Goal: Transaction & Acquisition: Purchase product/service

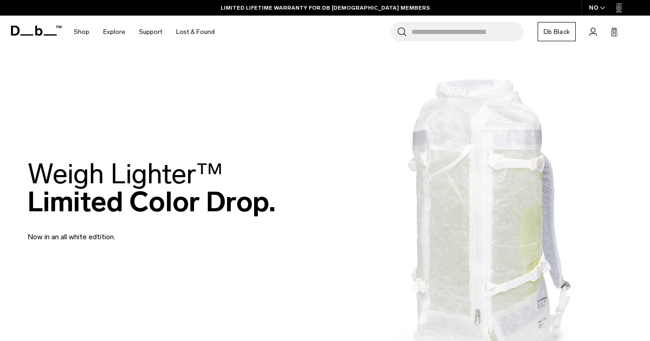
click at [448, 36] on input "Search for Bags, Luggage..." at bounding box center [467, 31] width 112 height 19
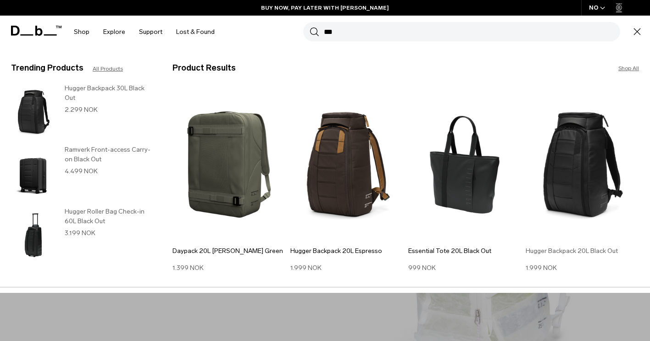
type input "***"
click at [569, 188] on img at bounding box center [582, 165] width 113 height 152
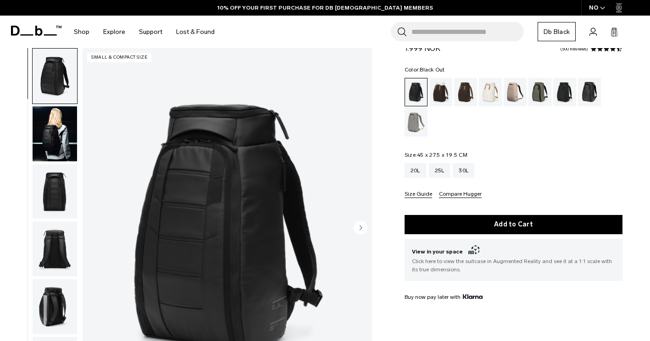
scroll to position [36, 0]
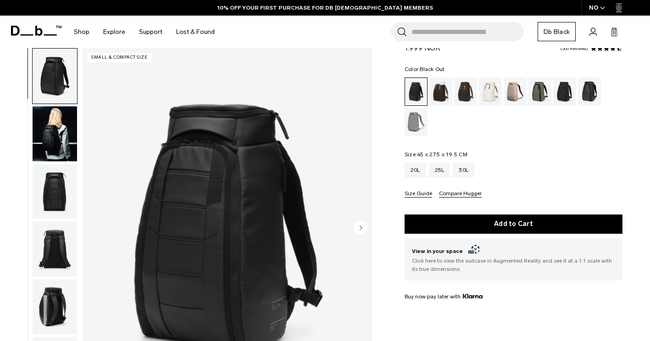
click at [62, 127] on img "button" at bounding box center [55, 133] width 44 height 55
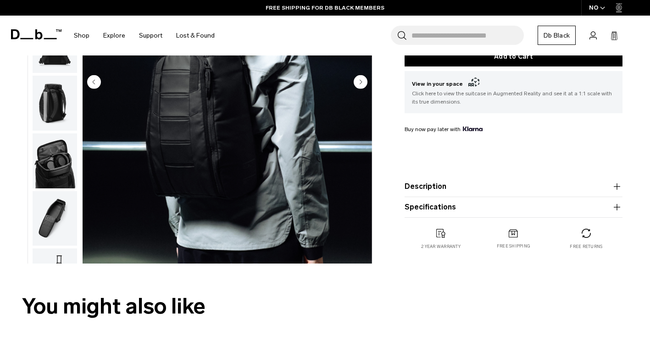
scroll to position [204, 0]
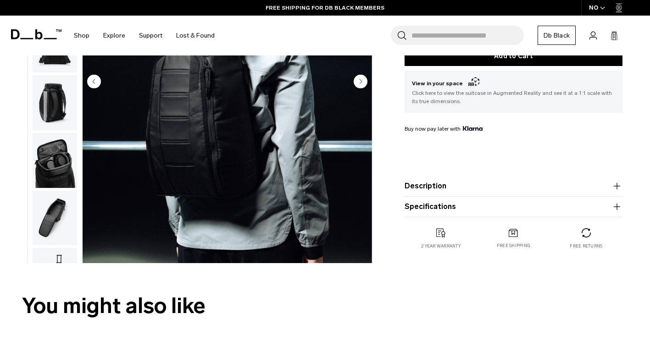
click at [48, 112] on img "button" at bounding box center [55, 102] width 44 height 55
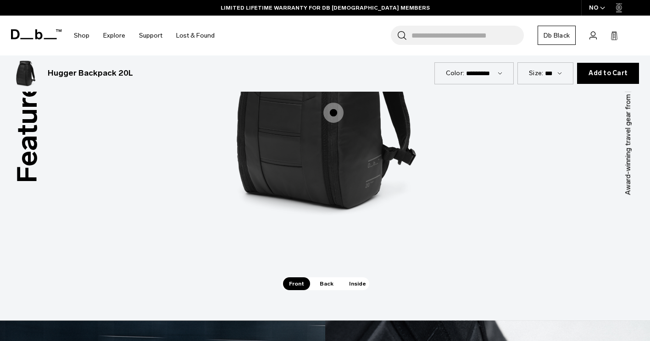
scroll to position [1235, 0]
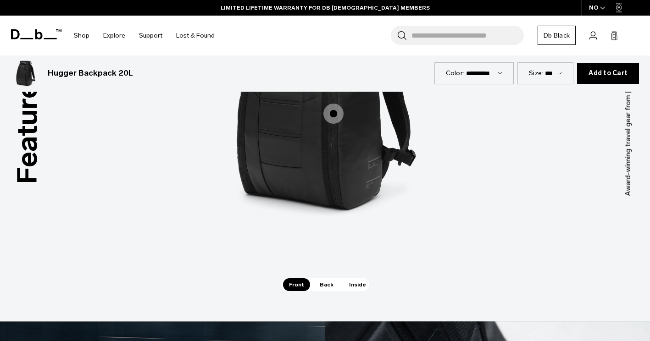
click at [328, 286] on span "Back" at bounding box center [327, 284] width 26 height 13
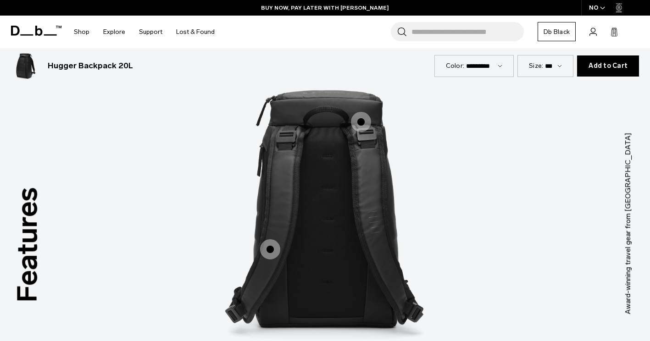
scroll to position [1125, 0]
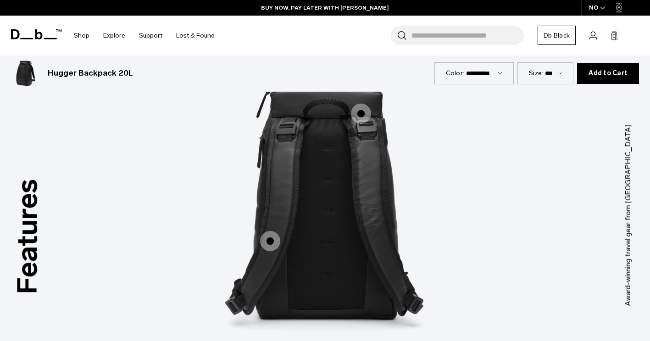
click at [270, 245] on span "2 / 3" at bounding box center [270, 241] width 20 height 20
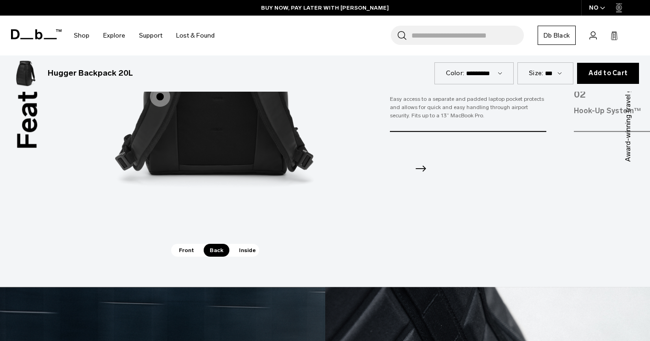
scroll to position [1271, 0]
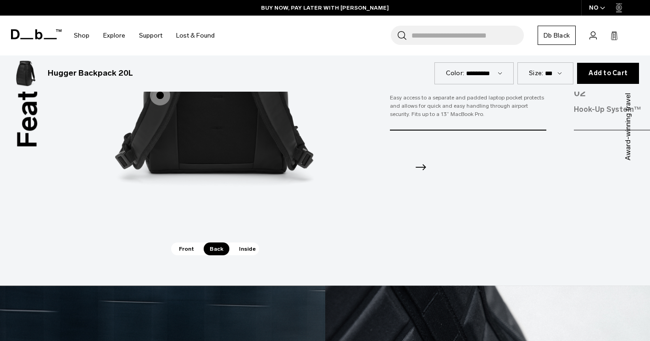
click at [241, 248] on span "Inside" at bounding box center [247, 249] width 29 height 13
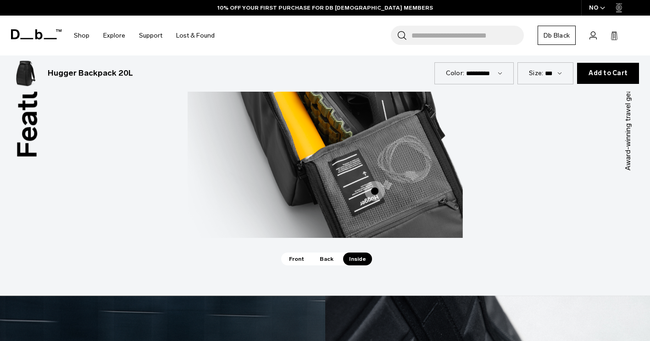
scroll to position [1265, 0]
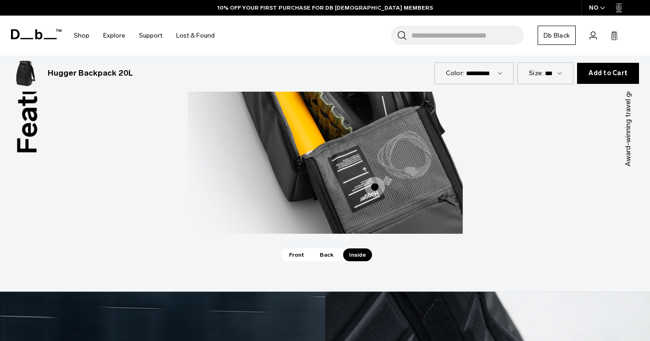
click at [296, 260] on span "Front" at bounding box center [296, 255] width 27 height 13
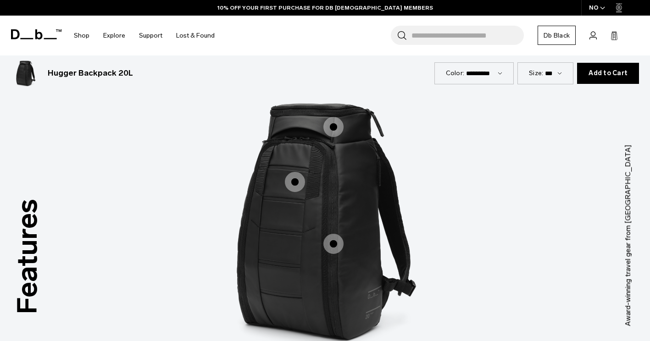
scroll to position [1103, 0]
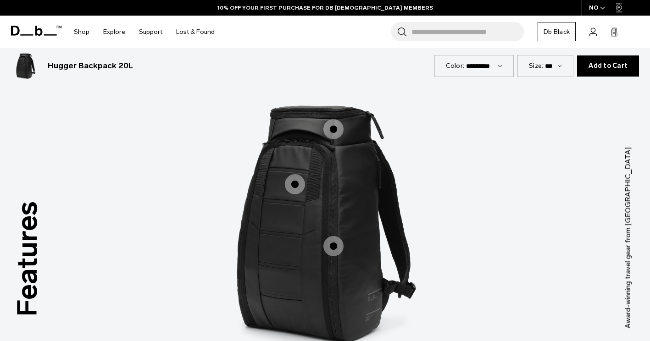
click at [329, 240] on span "1 / 3" at bounding box center [333, 246] width 20 height 20
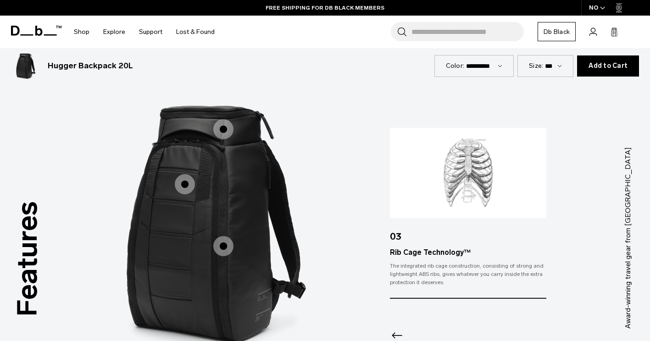
click at [183, 181] on span "1 / 3" at bounding box center [185, 184] width 20 height 20
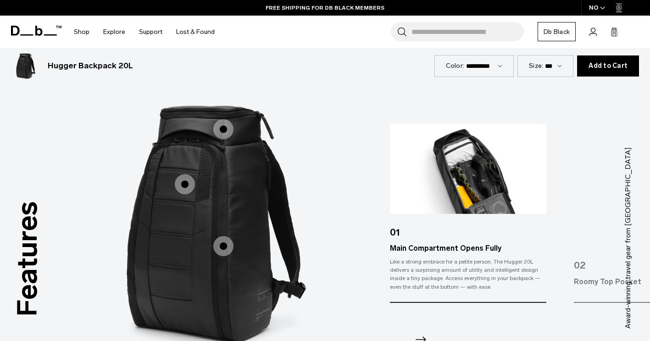
click at [224, 121] on span "1 / 3" at bounding box center [223, 129] width 20 height 20
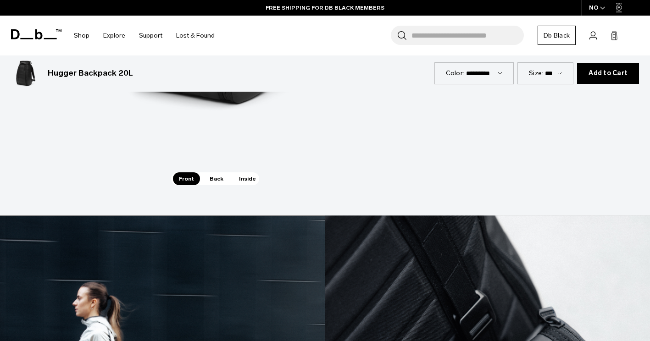
scroll to position [1342, 0]
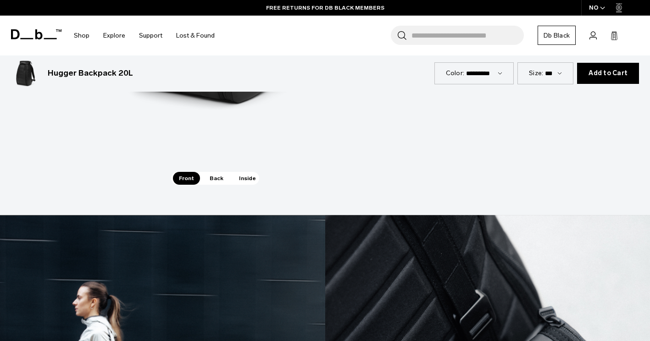
click at [243, 180] on span "Inside" at bounding box center [247, 178] width 29 height 13
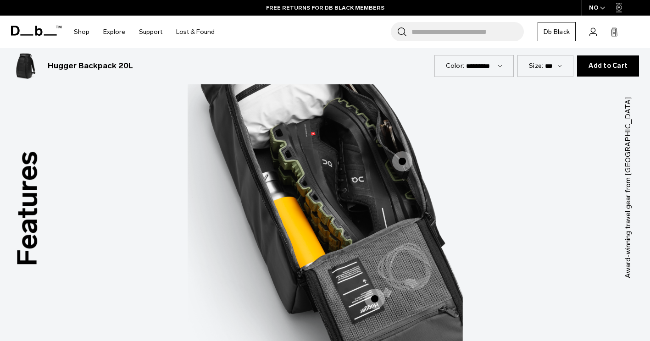
scroll to position [1107, 0]
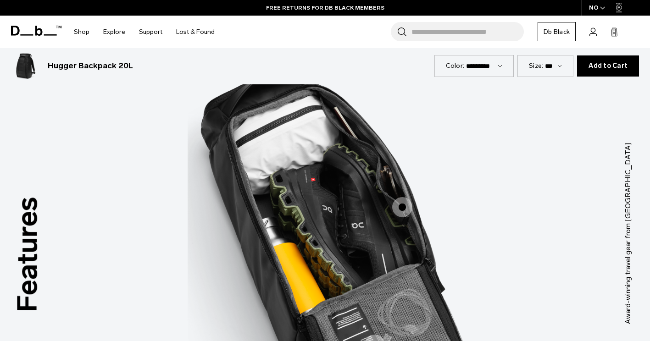
click at [415, 205] on img "3 / 3" at bounding box center [325, 220] width 275 height 344
click at [402, 208] on span "3 / 3" at bounding box center [402, 207] width 20 height 20
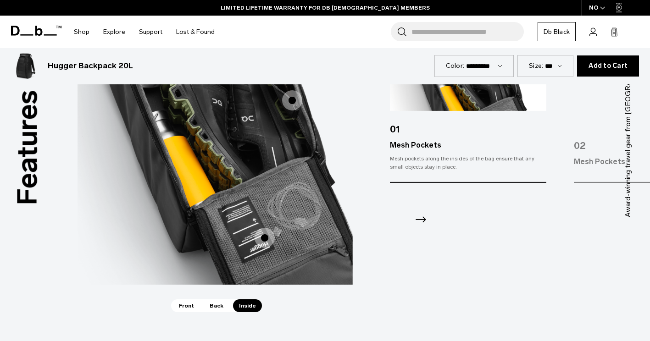
scroll to position [1232, 0]
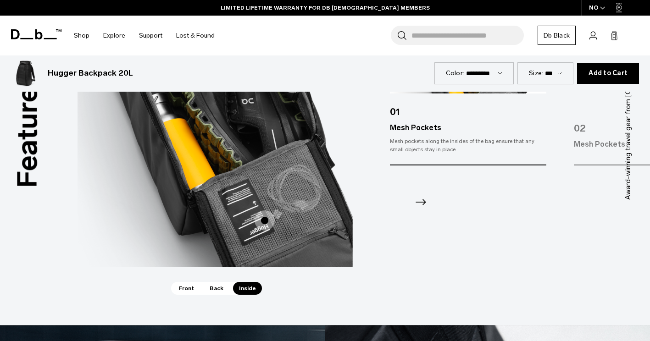
click at [413, 206] on icon "Next slide" at bounding box center [420, 202] width 15 height 15
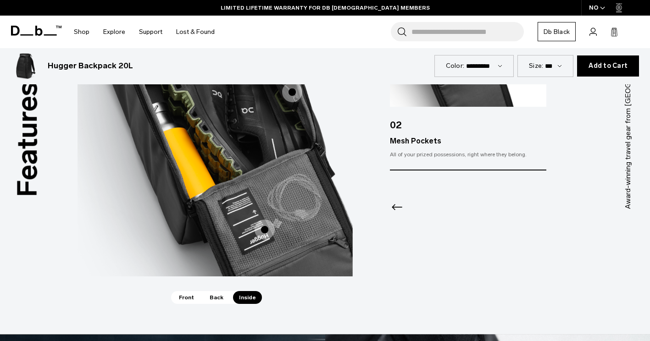
scroll to position [1223, 0]
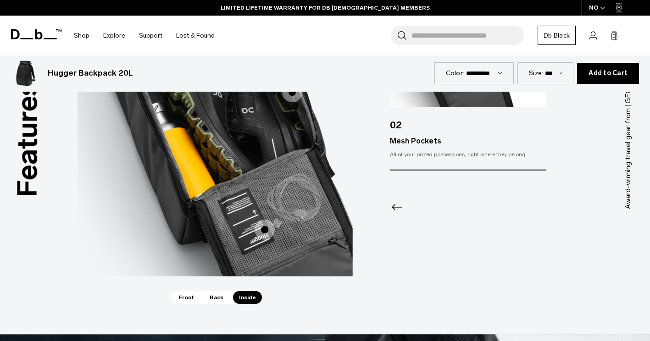
click at [208, 300] on span "Back" at bounding box center [217, 297] width 26 height 13
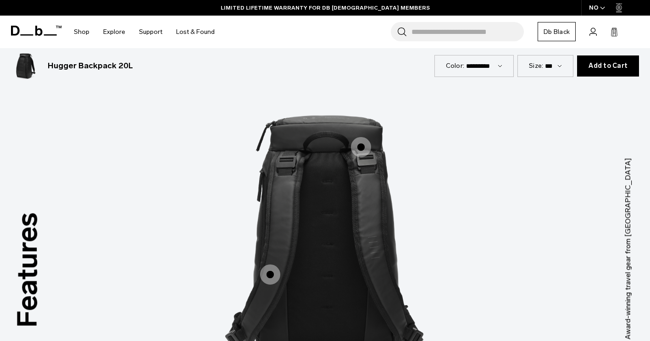
scroll to position [1091, 0]
click at [268, 276] on span "2 / 3" at bounding box center [270, 275] width 20 height 20
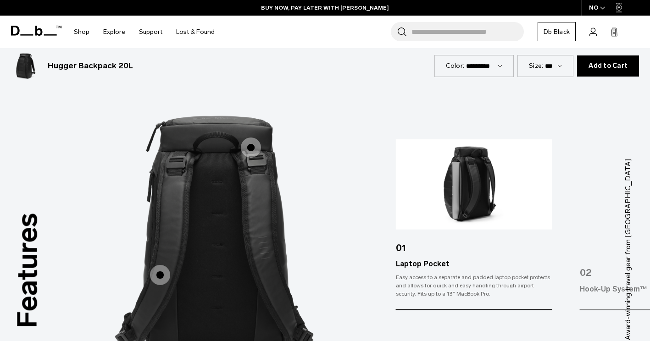
click at [426, 298] on div "Easy access to a separate and padded laptop pocket protects and allows for quic…" at bounding box center [474, 285] width 156 height 25
